Goal: Task Accomplishment & Management: Use online tool/utility

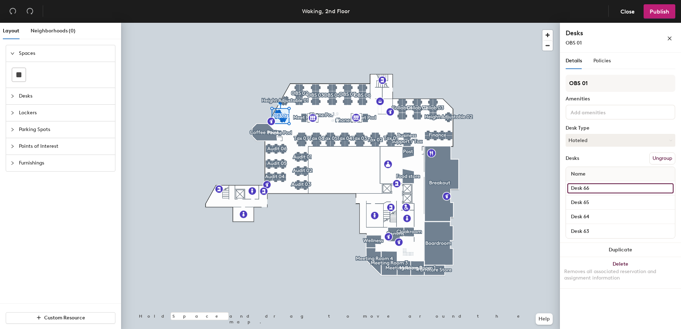
click at [592, 186] on input "Desk 66" at bounding box center [621, 188] width 106 height 10
type input "[PERSON_NAME]"
click at [589, 200] on input "Desk 65" at bounding box center [621, 203] width 106 height 10
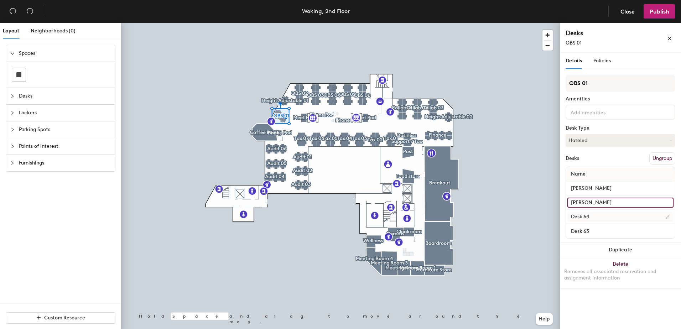
type input "[PERSON_NAME]"
click at [585, 218] on input "Desk 64" at bounding box center [621, 217] width 106 height 10
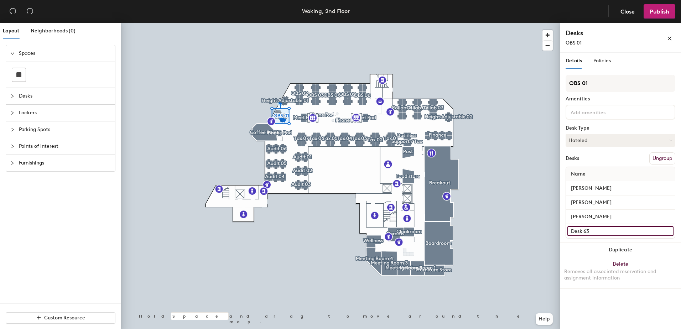
click at [588, 228] on input "Desk 63" at bounding box center [621, 231] width 106 height 10
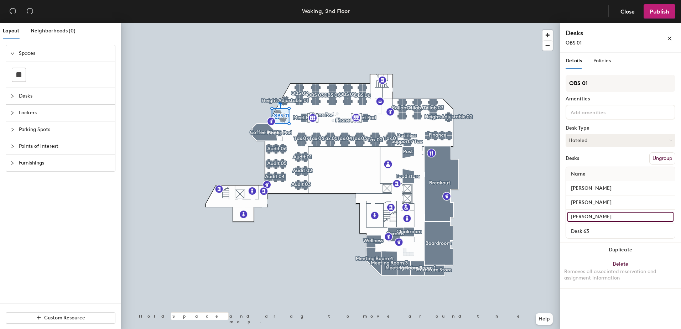
click at [583, 217] on input "[PERSON_NAME]" at bounding box center [621, 217] width 106 height 10
click at [584, 215] on input "[PERSON_NAME]" at bounding box center [621, 217] width 106 height 10
click at [575, 216] on input "[PERSON_NAME]" at bounding box center [621, 217] width 106 height 10
type input "[PERSON_NAME]"
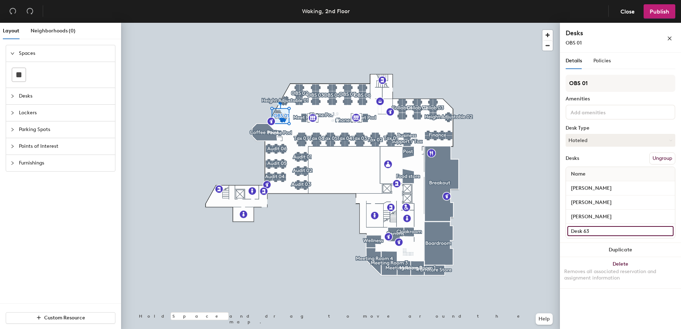
click at [586, 229] on input "Desk 63" at bounding box center [621, 231] width 106 height 10
type input "[PERSON_NAME]"
click at [645, 311] on div "Details Policies OBS 01 Amenities Desk Type Hoteled Desks Ungroup Name [PERSON_…" at bounding box center [620, 192] width 121 height 279
click at [661, 9] on span "Publish" at bounding box center [660, 11] width 20 height 7
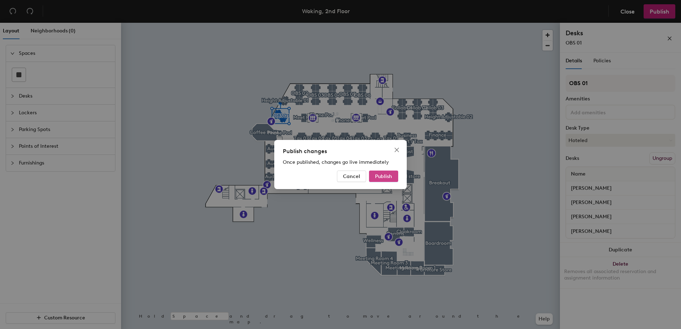
click at [382, 176] on span "Publish" at bounding box center [383, 177] width 17 height 6
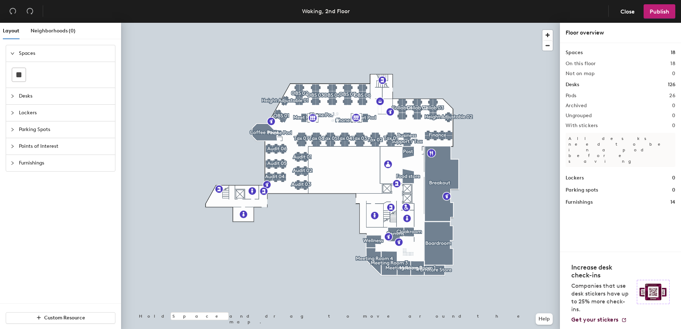
click at [620, 21] on header "Woking, 2nd Floor Close Publish" at bounding box center [340, 11] width 681 height 23
click at [622, 11] on span "Close" at bounding box center [628, 11] width 14 height 7
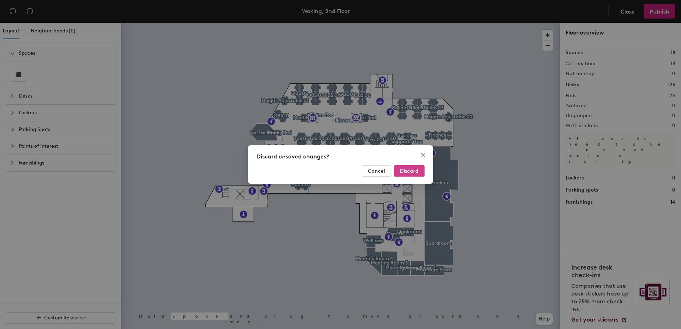
click at [414, 165] on button "Discard" at bounding box center [409, 170] width 31 height 11
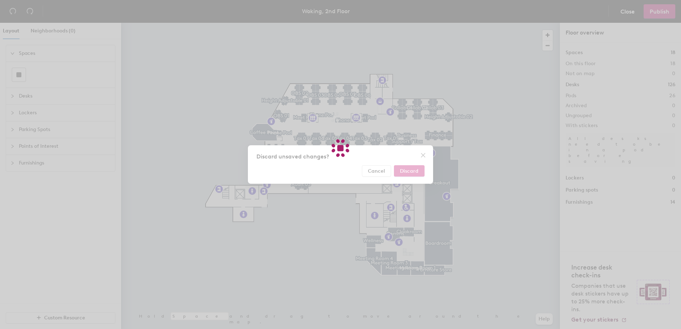
click at [410, 169] on div at bounding box center [340, 164] width 681 height 329
